Goal: Find specific page/section: Find specific page/section

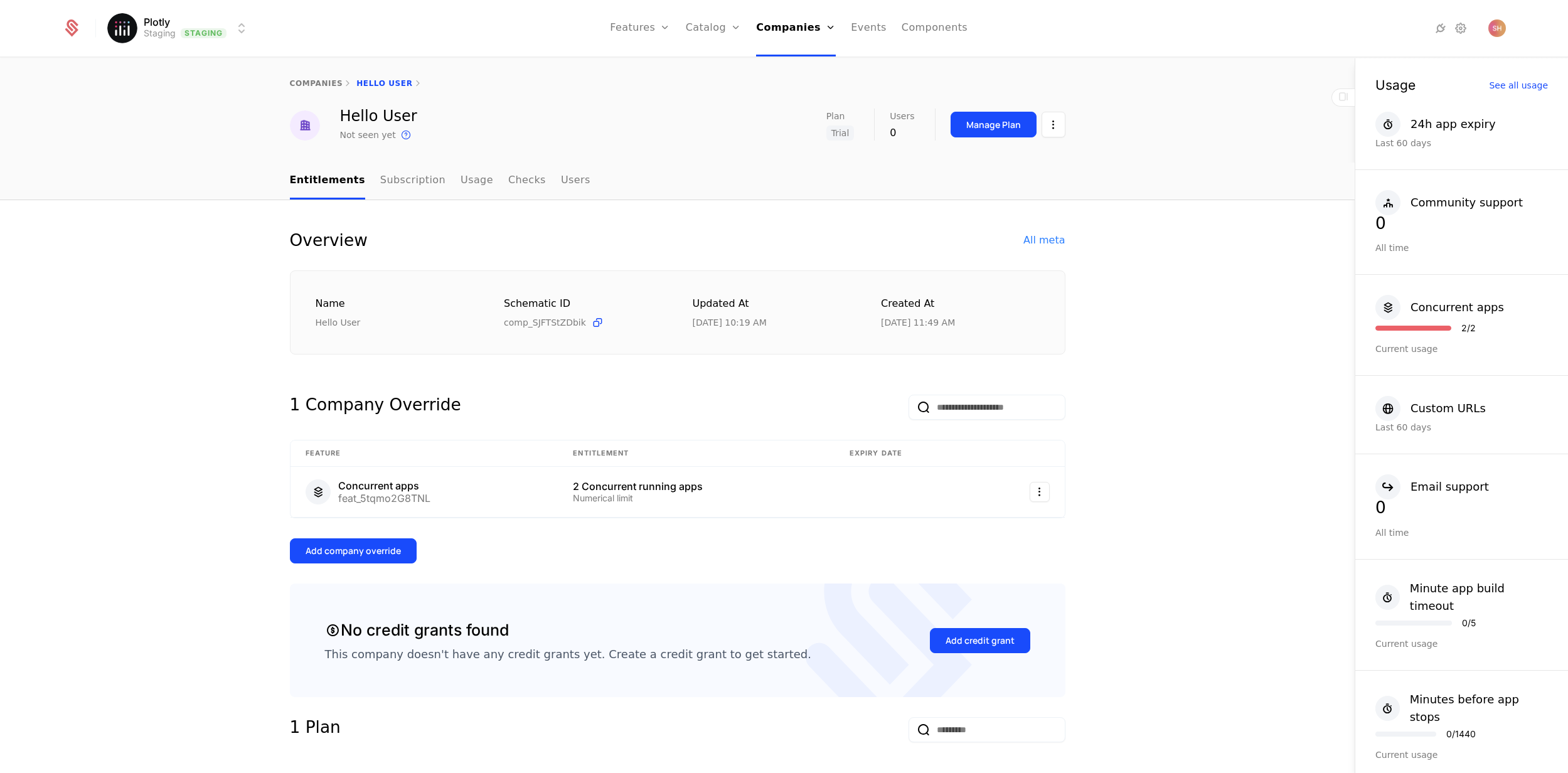
scroll to position [794, 0]
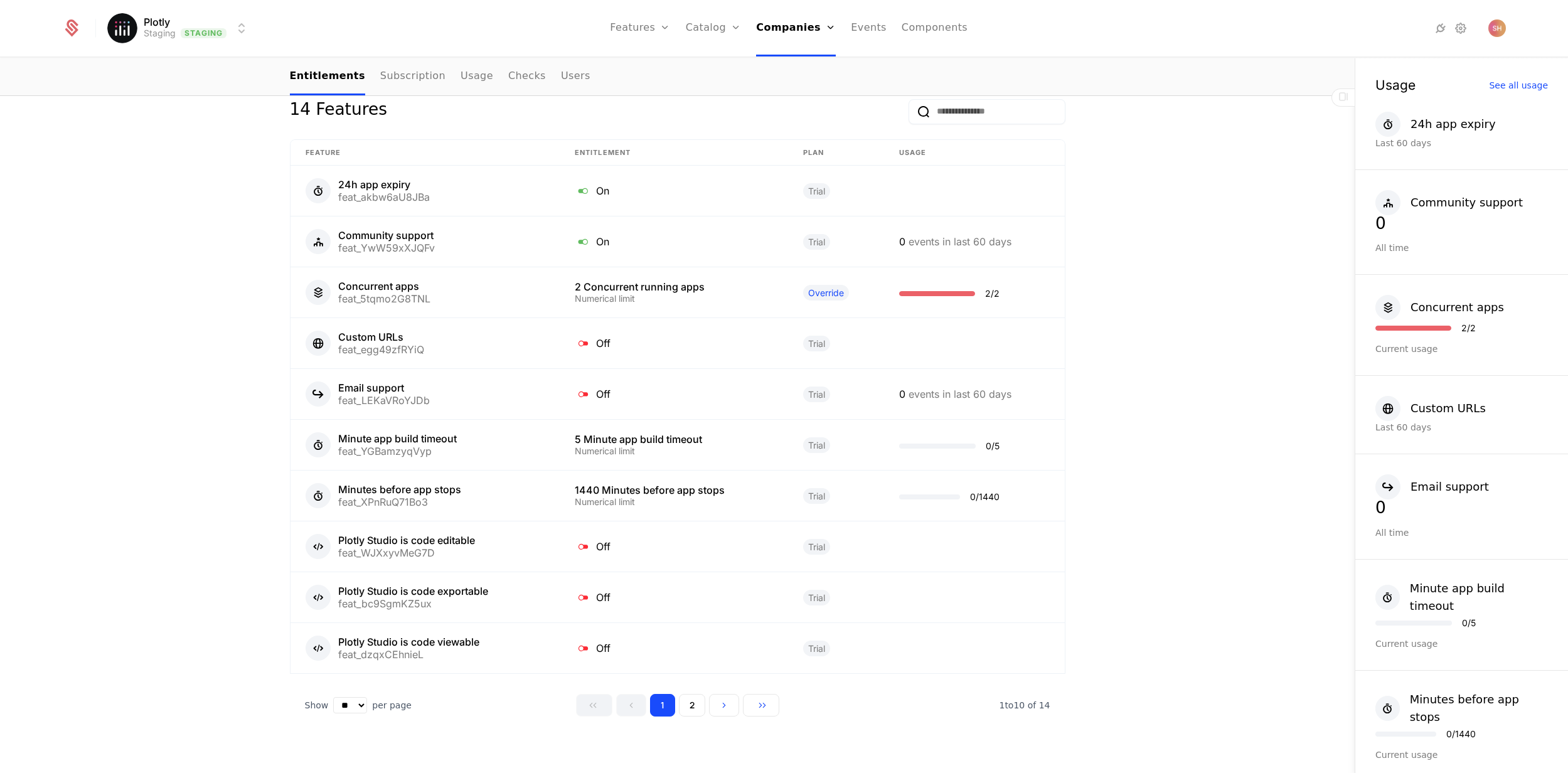
click at [246, 25] on html "Plotly Staging Staging Features Features Flags Catalog Plans Add Ons Credits Co…" at bounding box center [784, 386] width 1568 height 773
click at [237, 71] on div "Development Dev" at bounding box center [217, 65] width 212 height 25
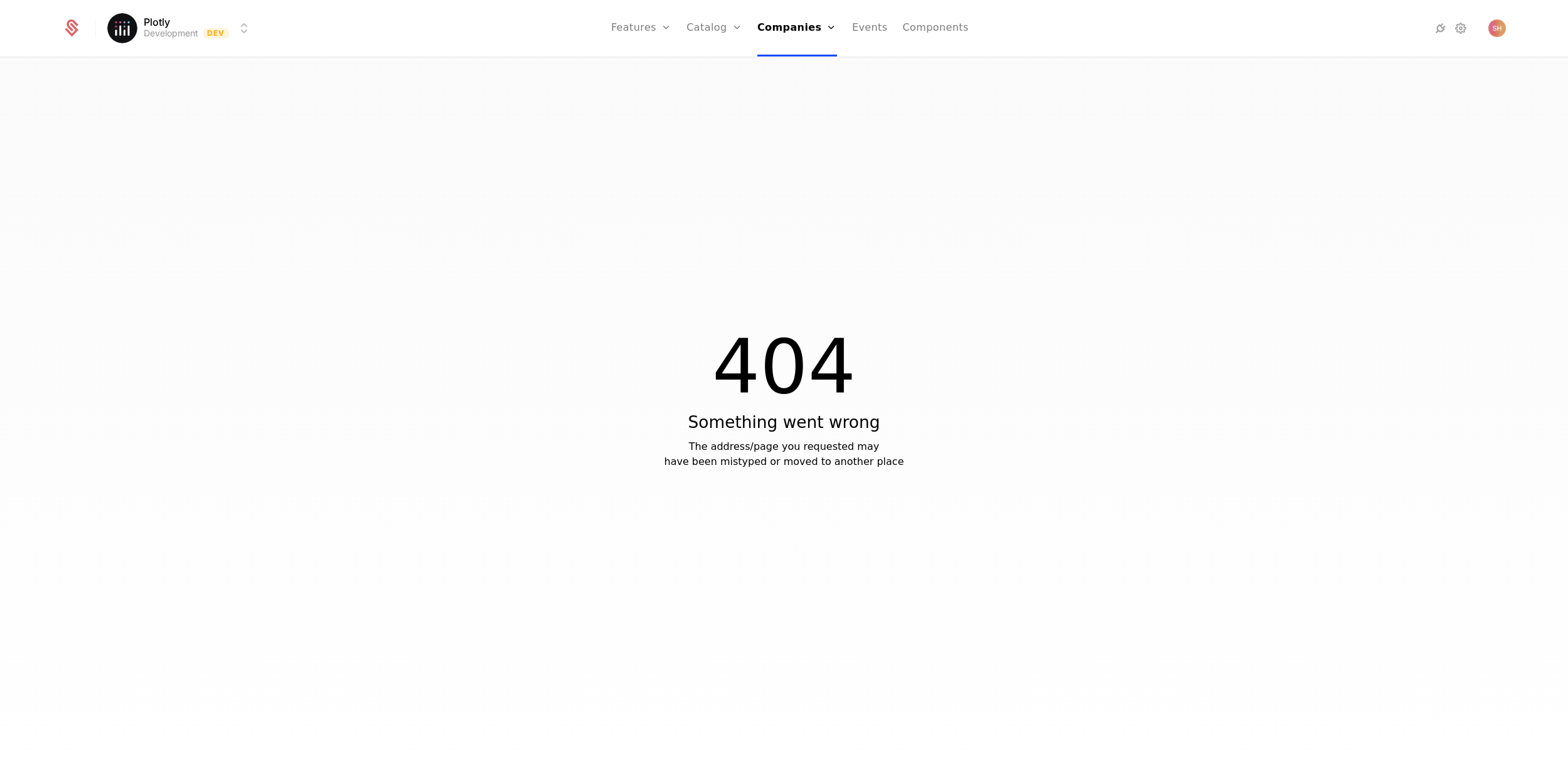
click at [797, 23] on link "Companies" at bounding box center [797, 28] width 80 height 57
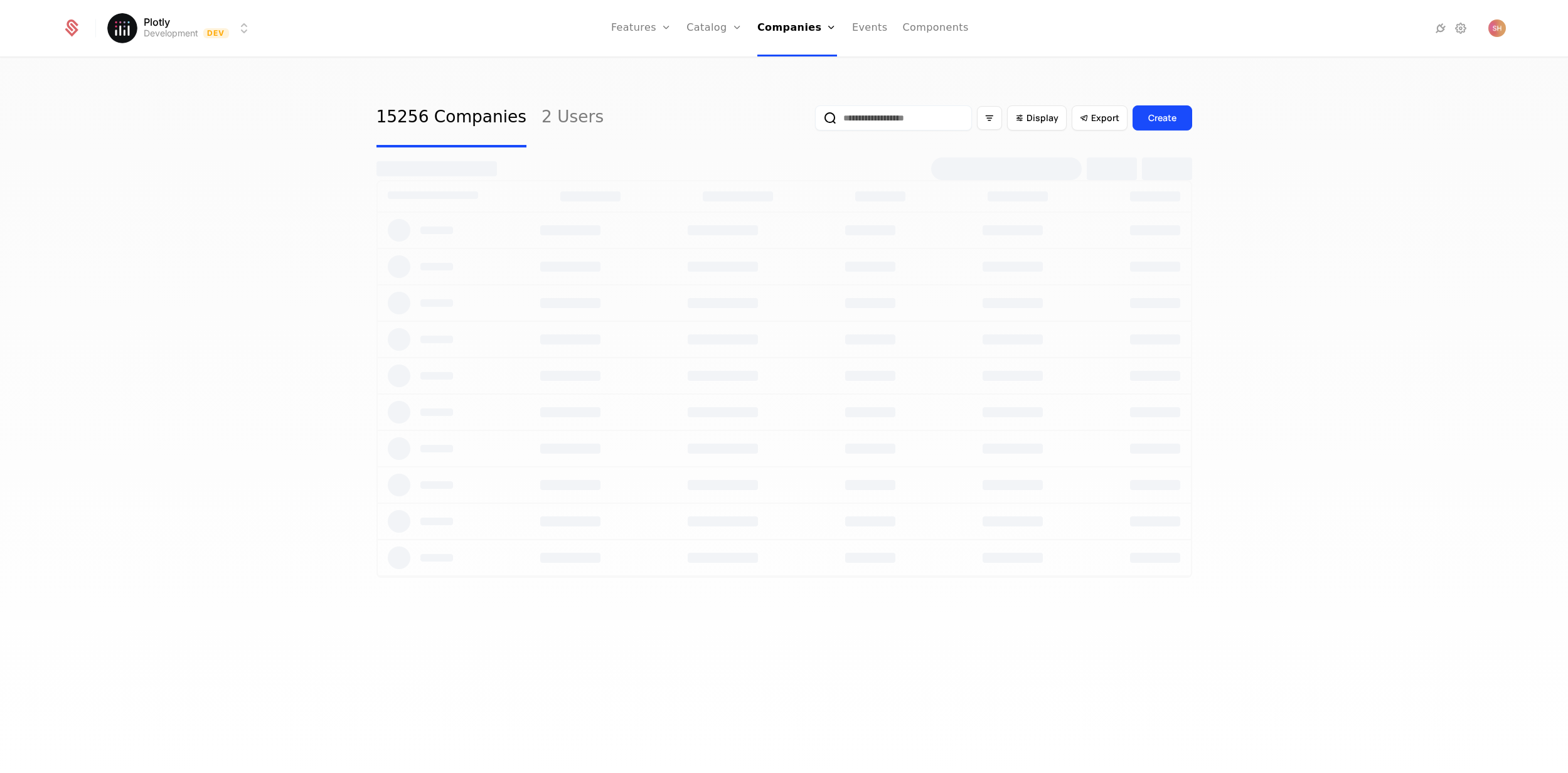
click at [922, 122] on input "email" at bounding box center [893, 118] width 157 height 25
click at [815, 121] on button "submit" at bounding box center [815, 121] width 0 height 0
click at [882, 119] on input "*****" at bounding box center [893, 118] width 157 height 25
click at [815, 121] on button "submit" at bounding box center [815, 121] width 0 height 0
type input "**********"
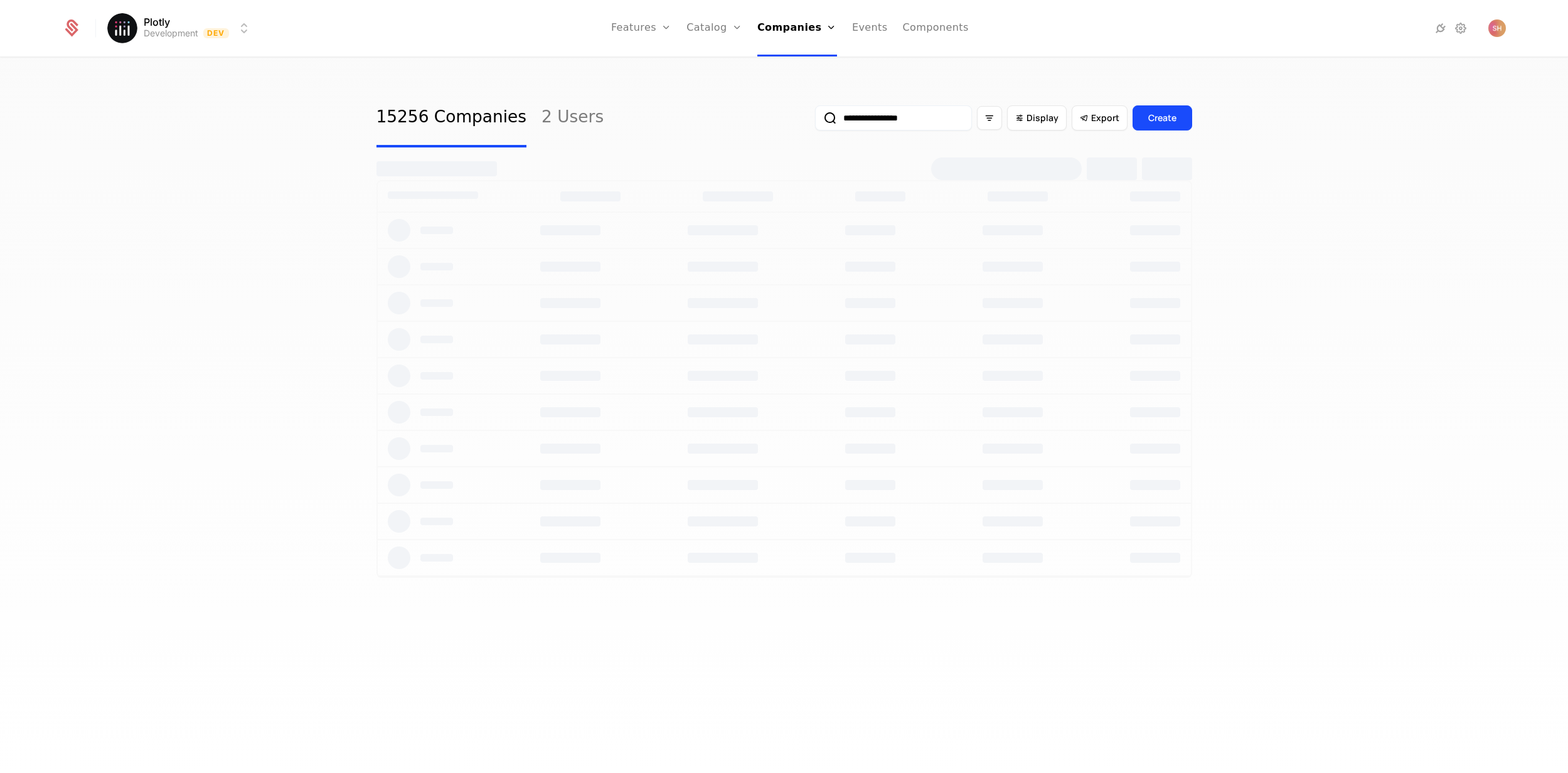
click at [815, 121] on button "submit" at bounding box center [815, 121] width 0 height 0
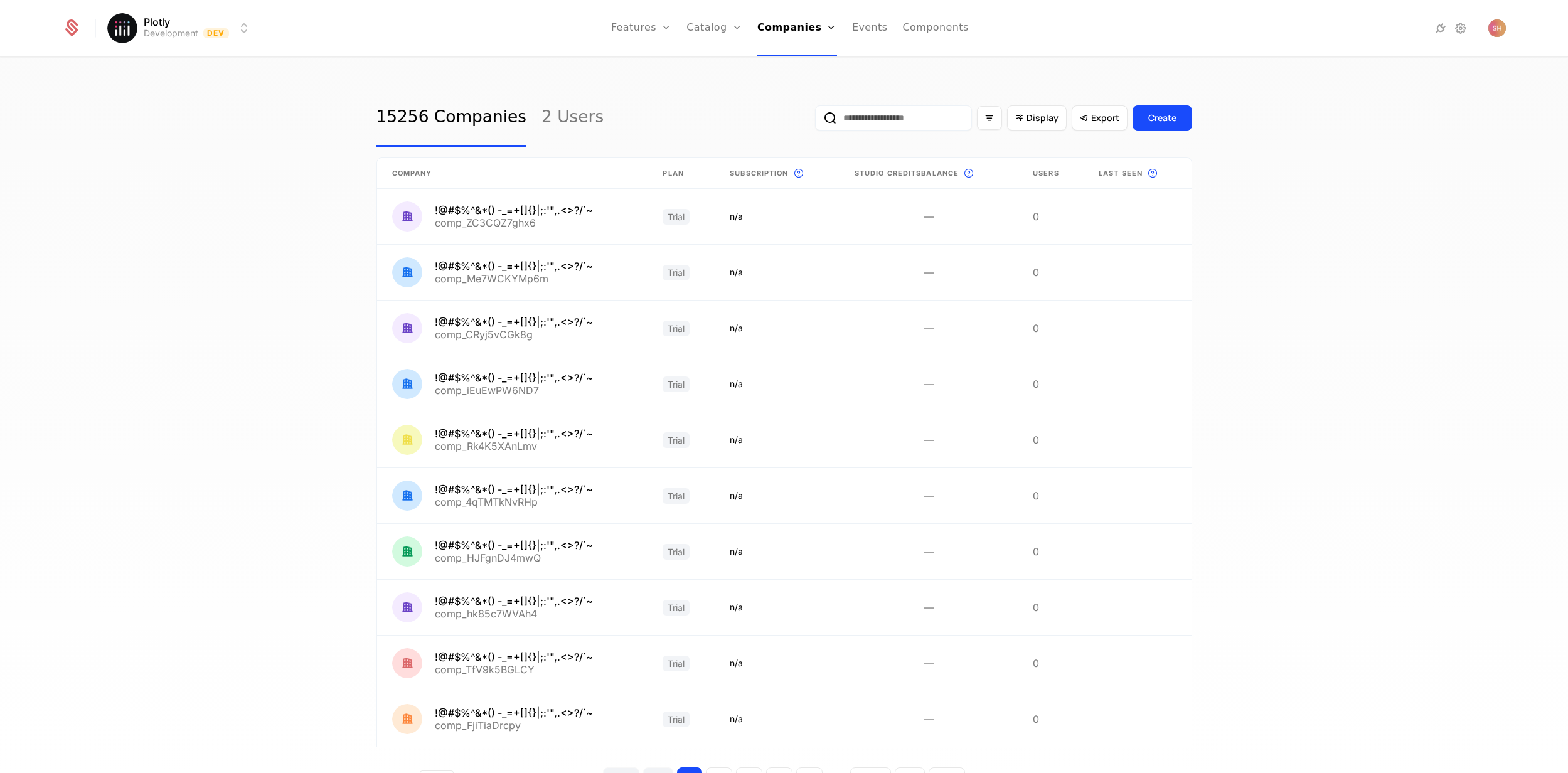
click at [837, 112] on input "email" at bounding box center [893, 118] width 157 height 25
type input "*****"
click at [815, 121] on button "submit" at bounding box center [815, 121] width 0 height 0
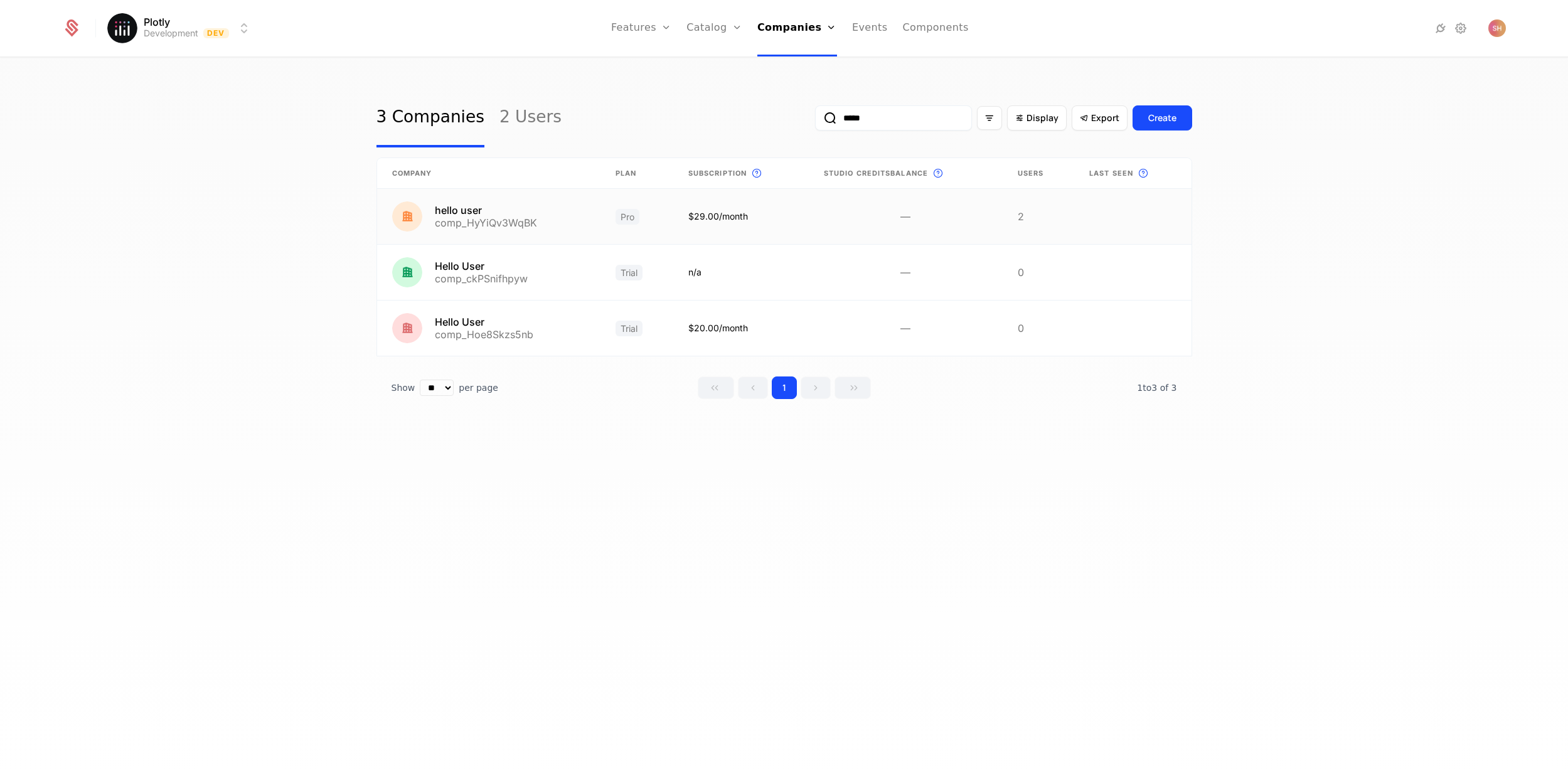
click at [553, 221] on link at bounding box center [489, 216] width 224 height 55
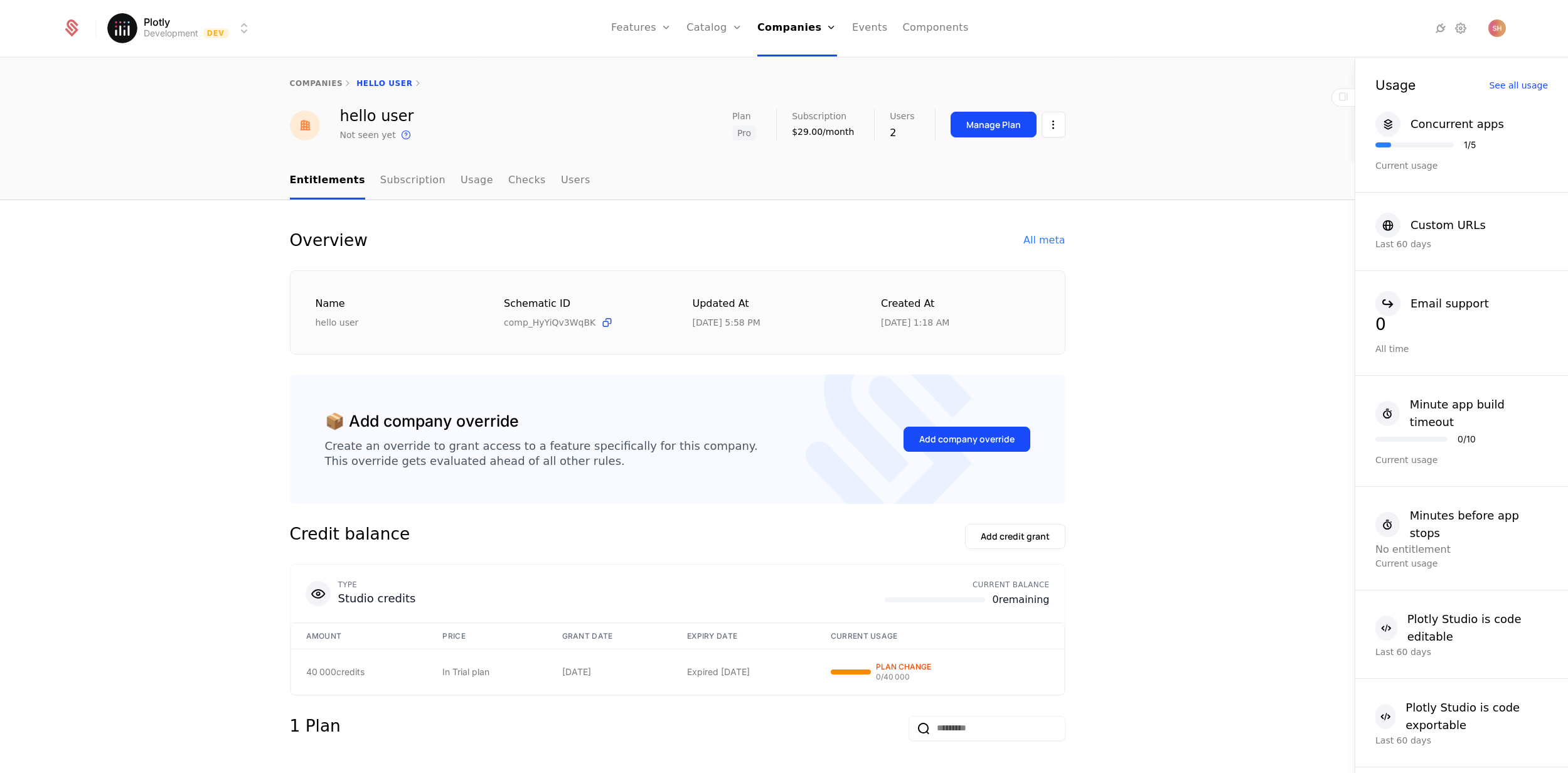
click at [1023, 242] on div "All meta" at bounding box center [1044, 240] width 42 height 15
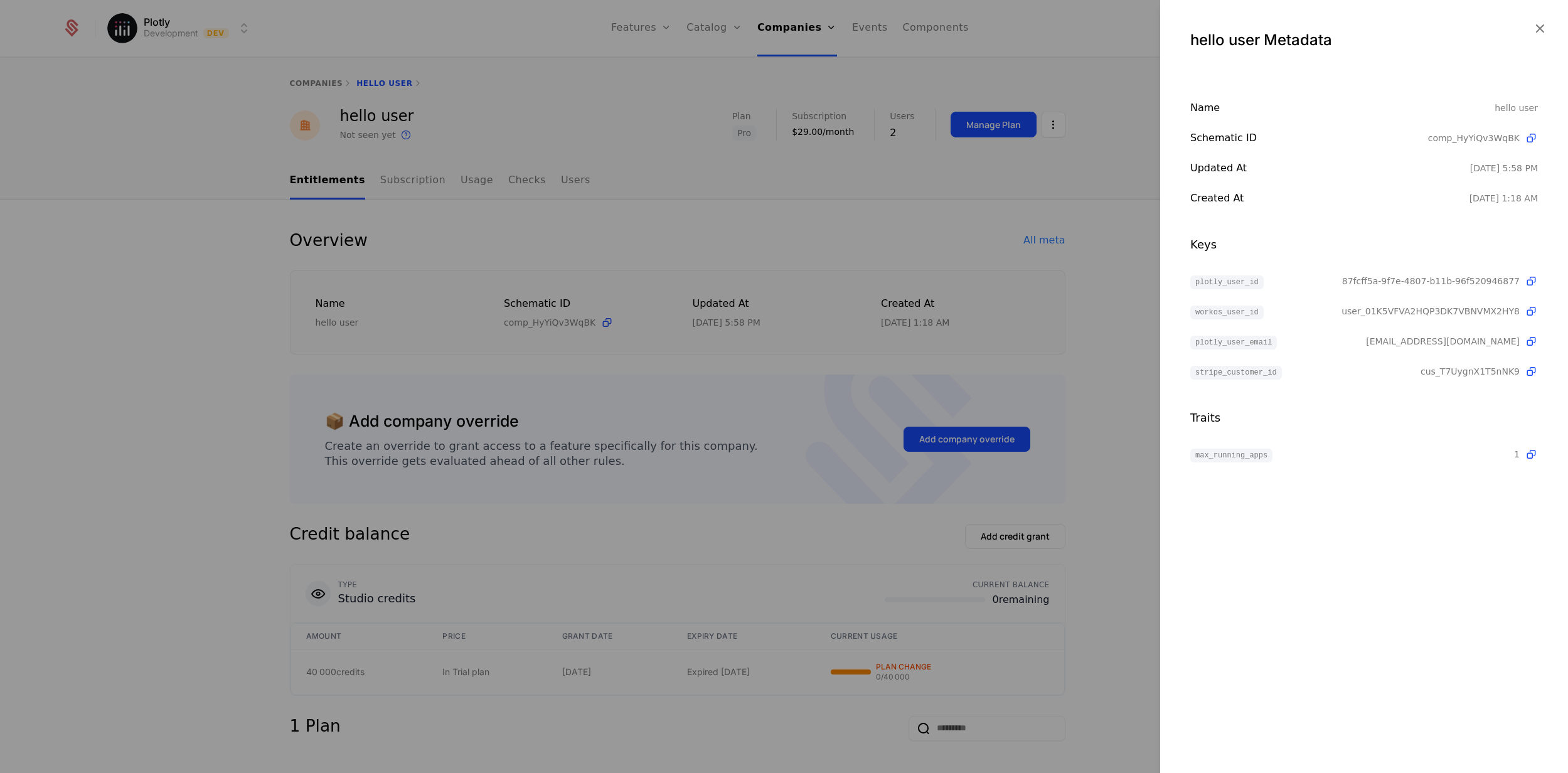
click at [1539, 16] on div "hello user Metadata" at bounding box center [1364, 35] width 408 height 70
click at [1042, 250] on div at bounding box center [784, 386] width 1568 height 773
